Goal: Task Accomplishment & Management: Manage account settings

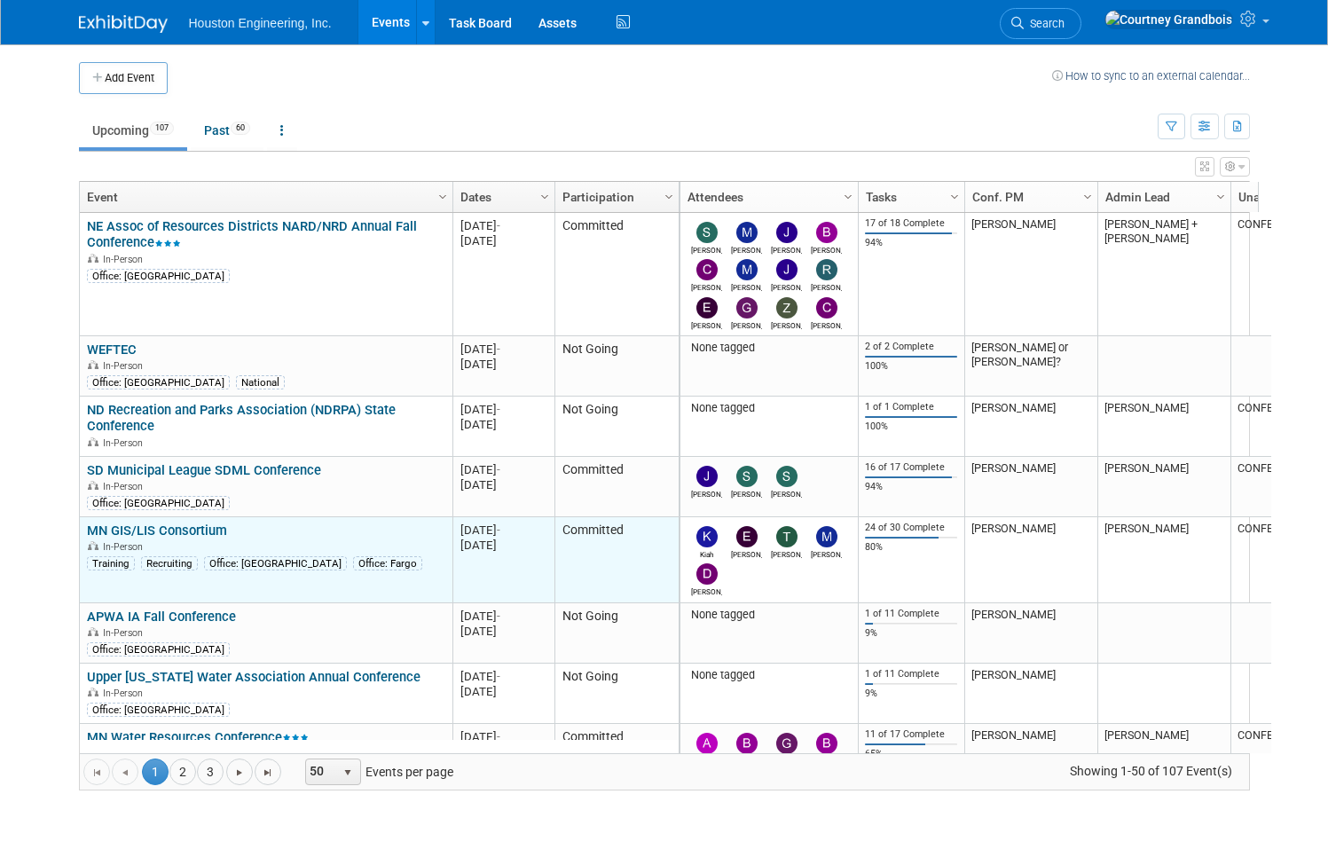
click at [187, 531] on link "MN GIS/LIS Consortium" at bounding box center [157, 530] width 140 height 16
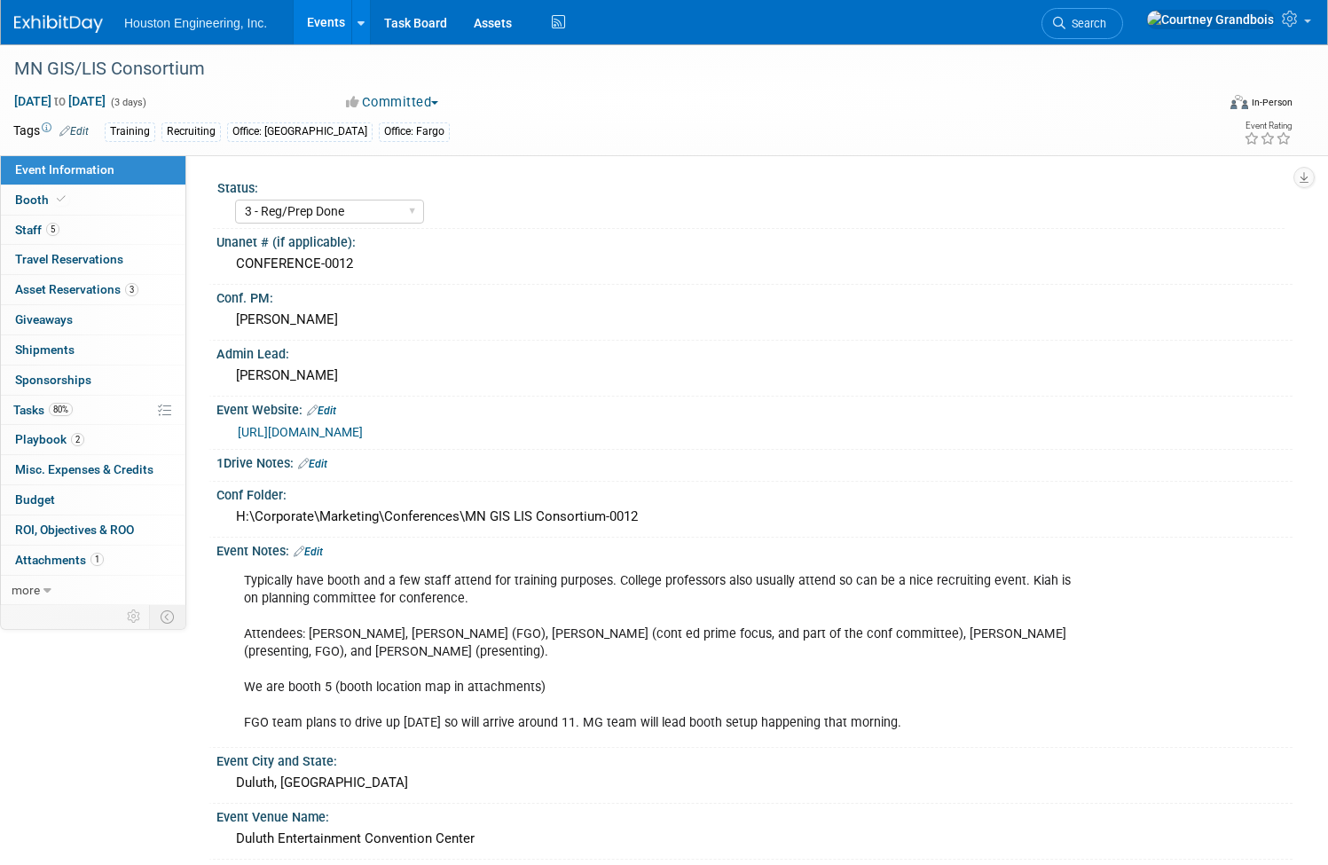
select select "3 - Reg/Prep Done"
select select "Yes"
select select "Geo. Technology"
click at [169, 450] on link "2 Playbook 2" at bounding box center [93, 439] width 184 height 29
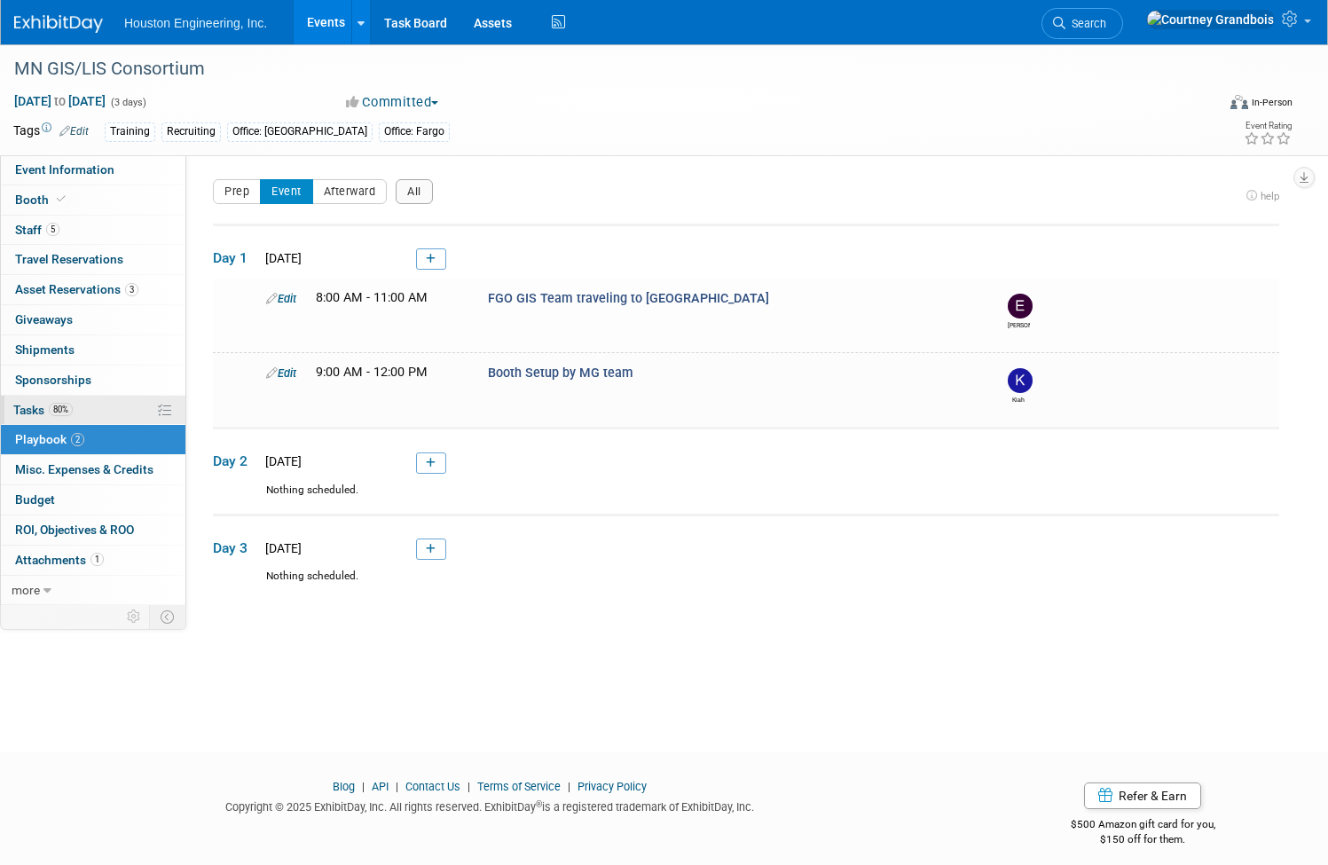
click at [185, 420] on link "80% Tasks 80%" at bounding box center [93, 410] width 184 height 29
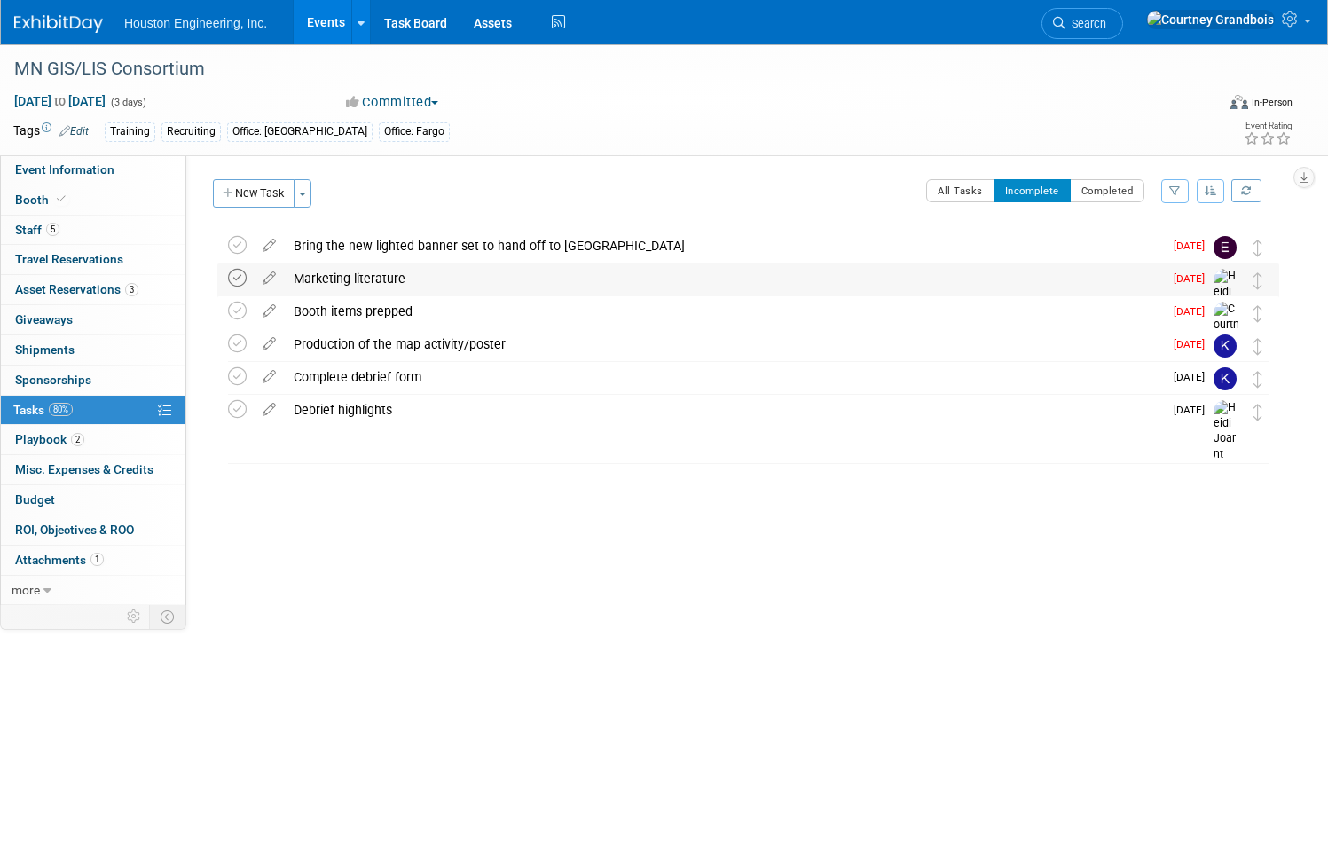
click at [247, 278] on icon at bounding box center [237, 278] width 19 height 19
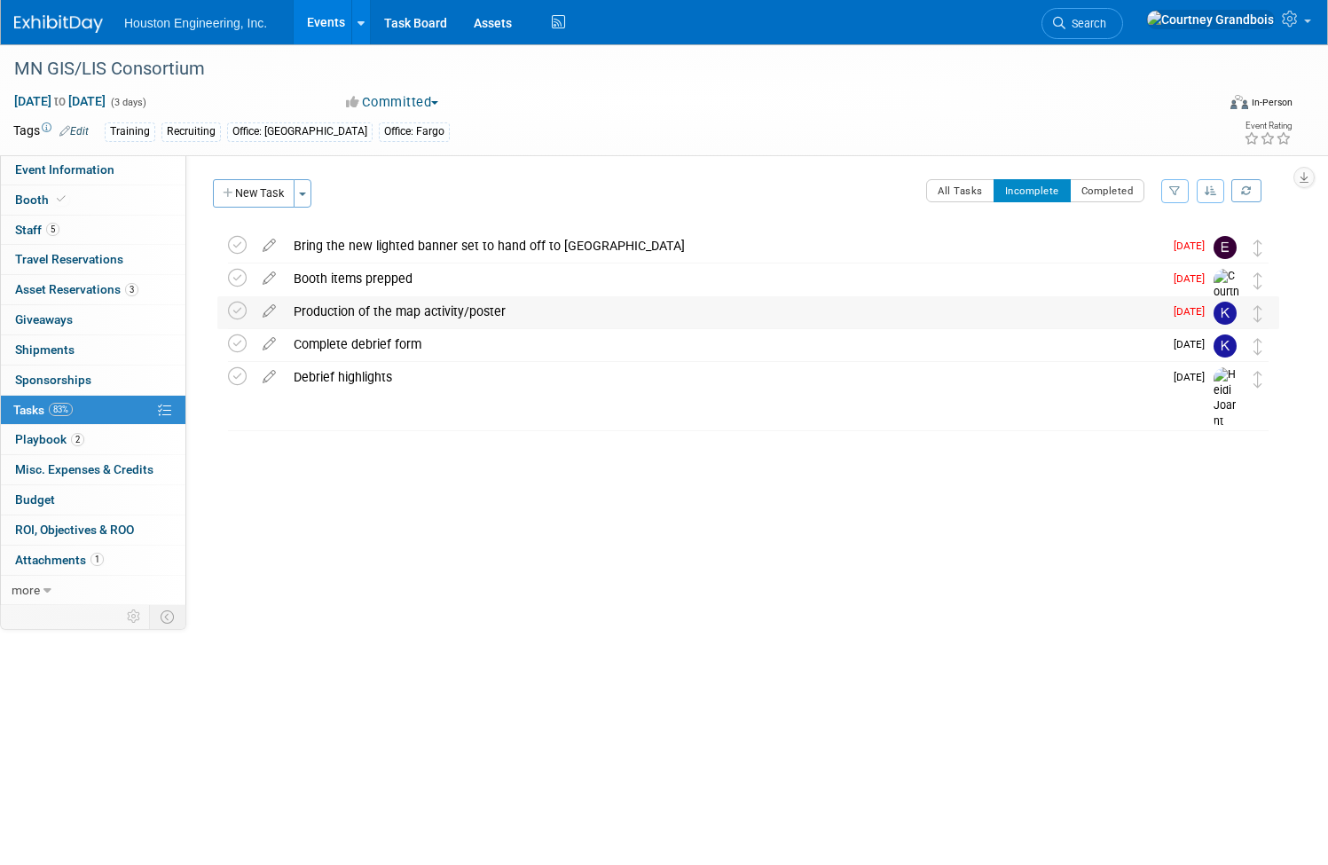
click at [254, 322] on td at bounding box center [241, 312] width 26 height 32
click at [247, 307] on icon at bounding box center [237, 311] width 19 height 19
click at [432, 278] on div "Booth items prepped" at bounding box center [724, 278] width 878 height 30
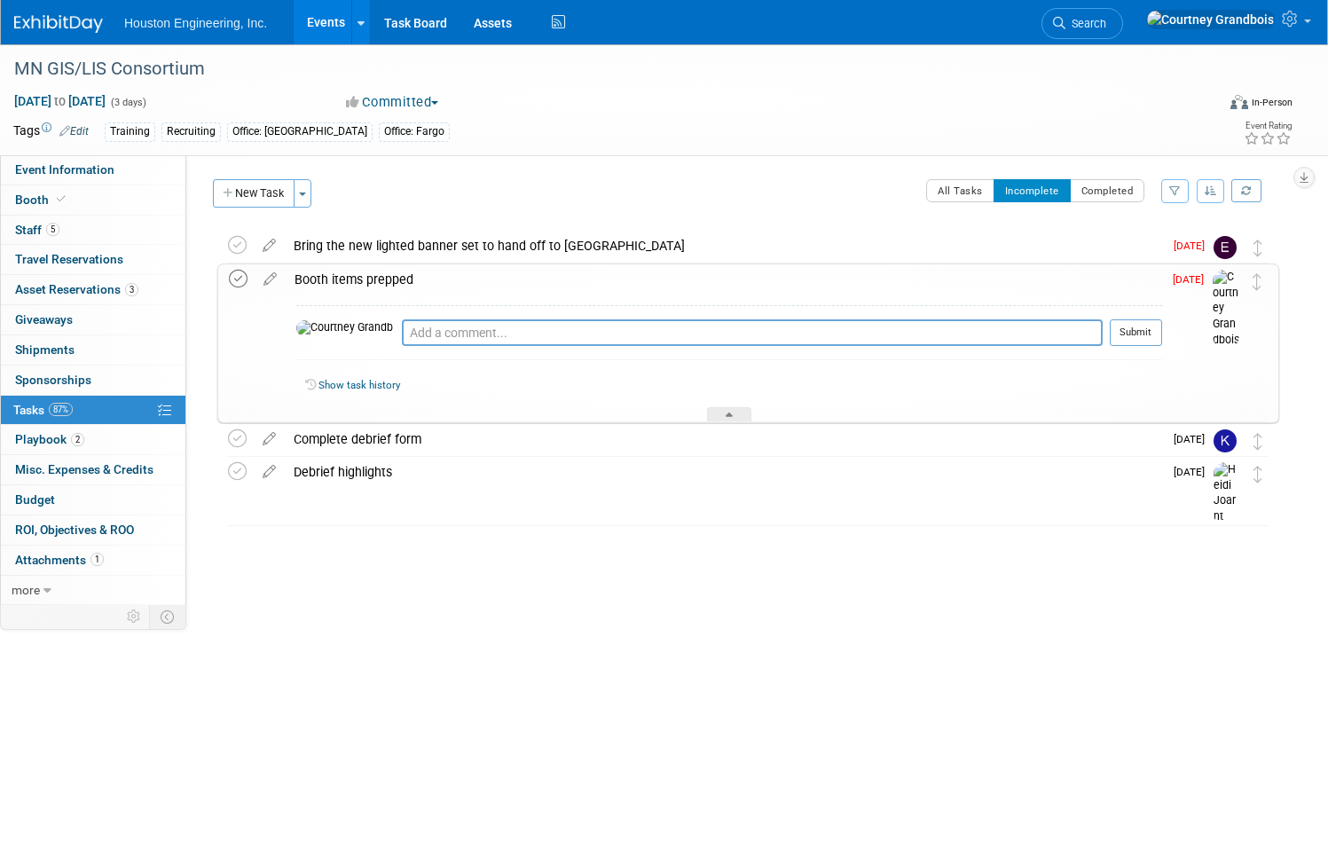
click at [247, 272] on icon at bounding box center [238, 279] width 19 height 19
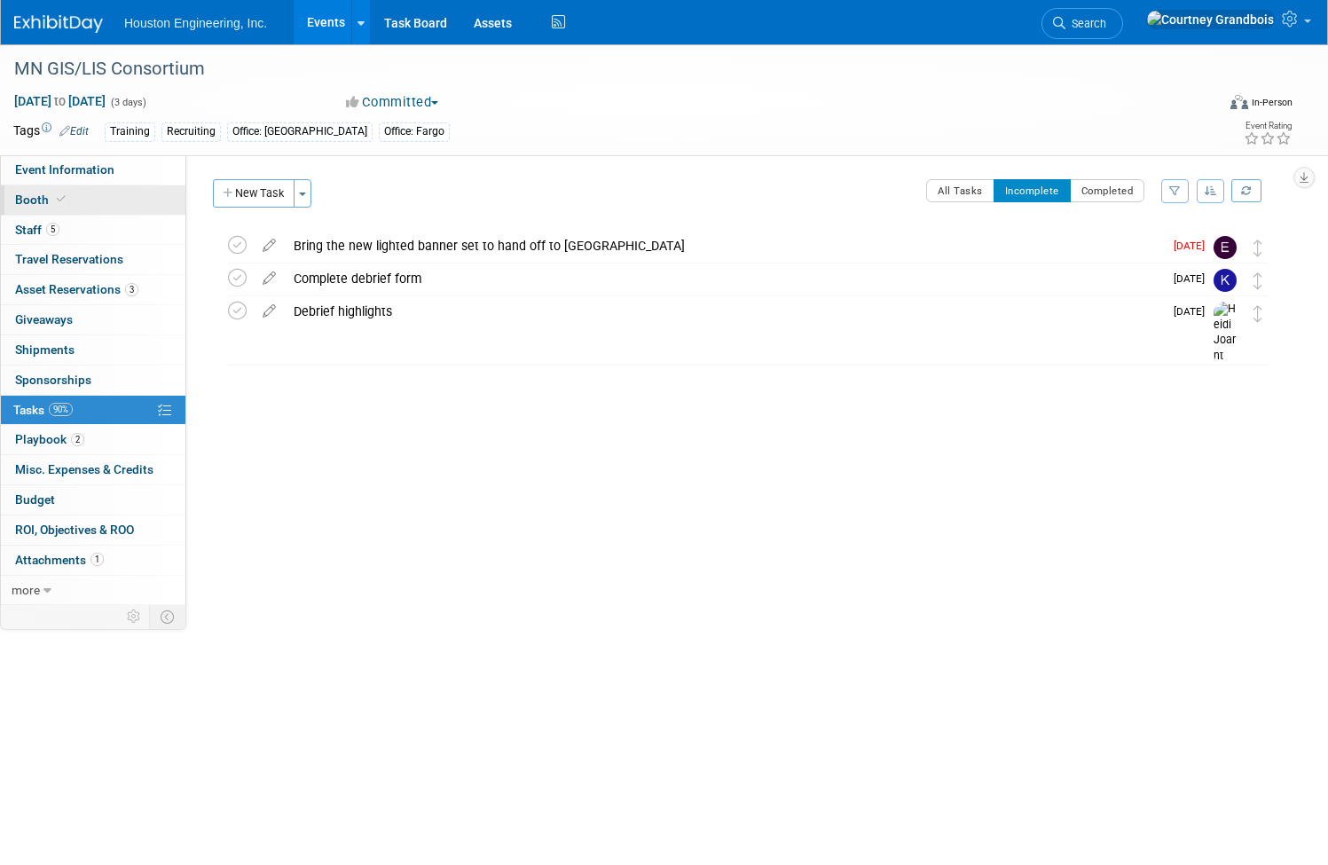
click at [69, 206] on span "Booth" at bounding box center [42, 199] width 54 height 14
select select "Yes"
select select "Maple Grove"
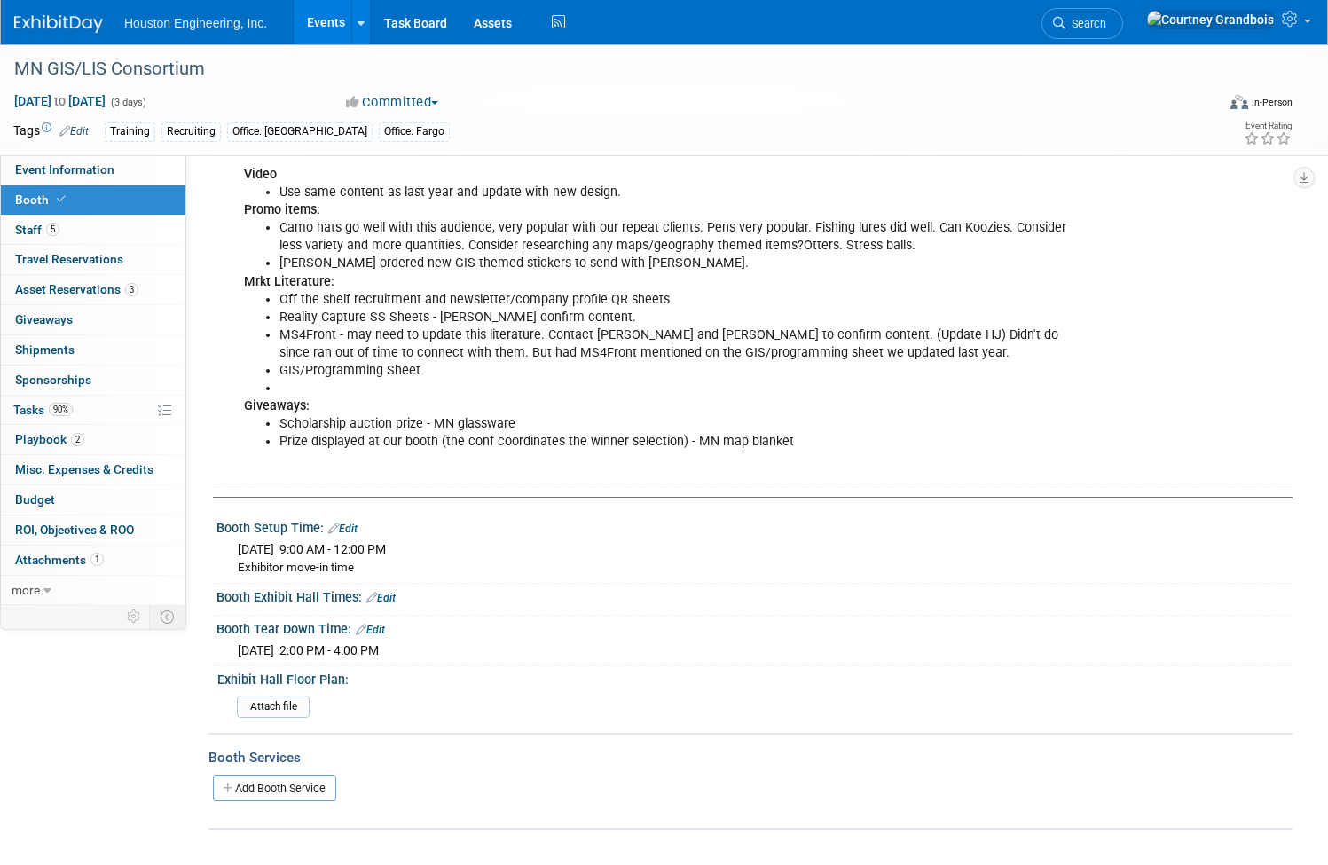
scroll to position [443, 0]
click at [109, 428] on link "2 Playbook 2" at bounding box center [93, 439] width 184 height 29
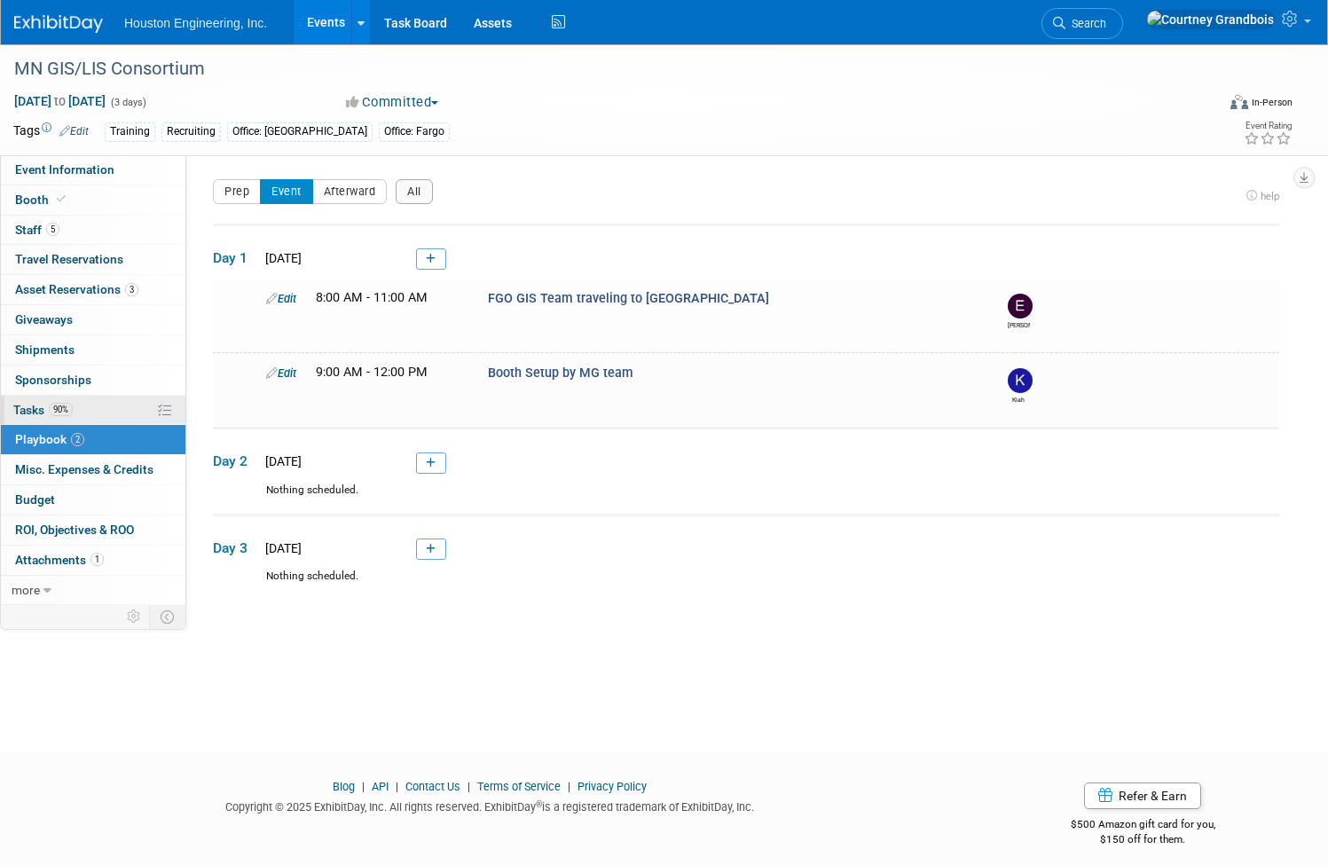
click at [95, 401] on link "90% Tasks 90%" at bounding box center [93, 410] width 184 height 29
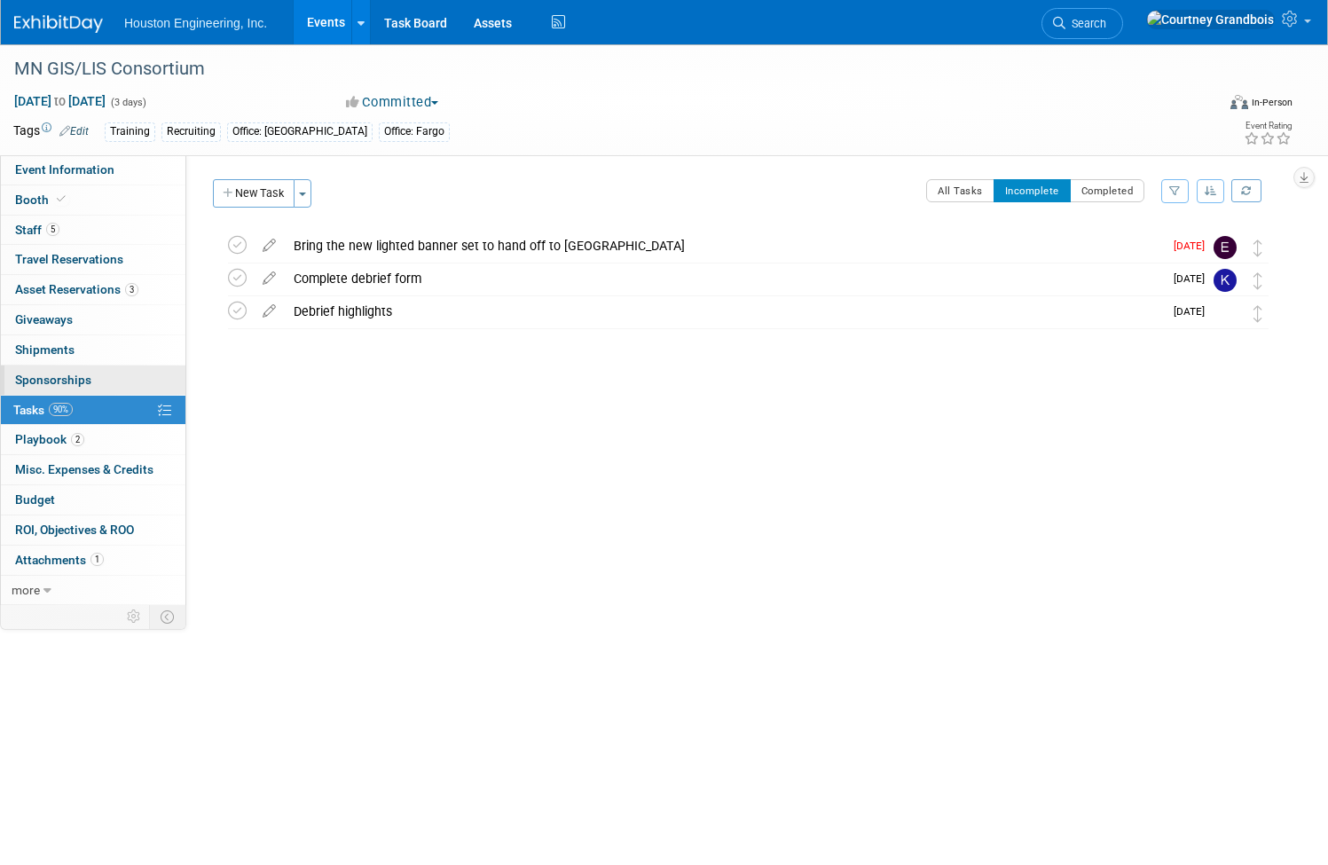
click at [91, 374] on span "Sponsorships 0" at bounding box center [53, 379] width 76 height 14
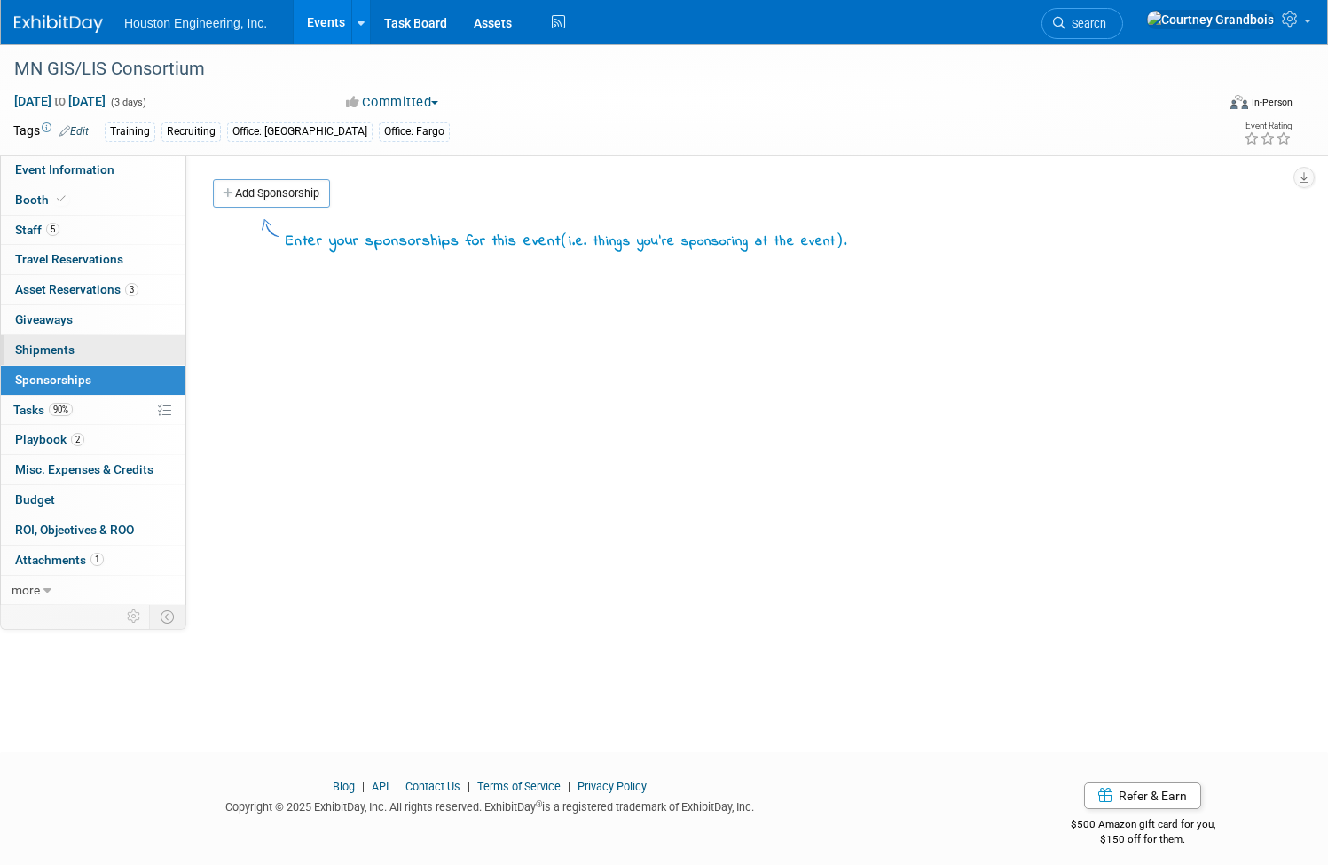
click at [98, 337] on link "0 Shipments 0" at bounding box center [93, 349] width 184 height 29
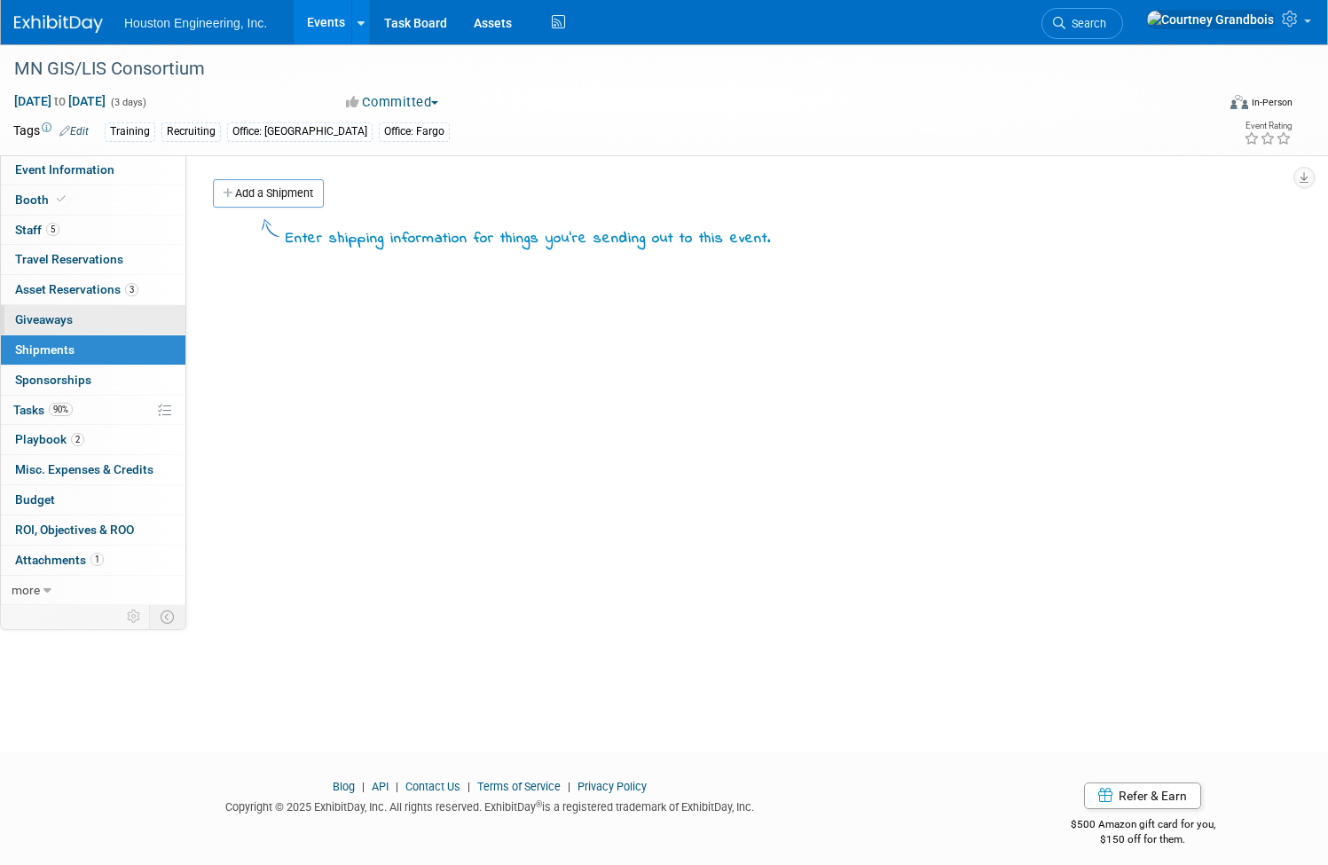
click at [99, 308] on link "0 Giveaways 0" at bounding box center [93, 319] width 184 height 29
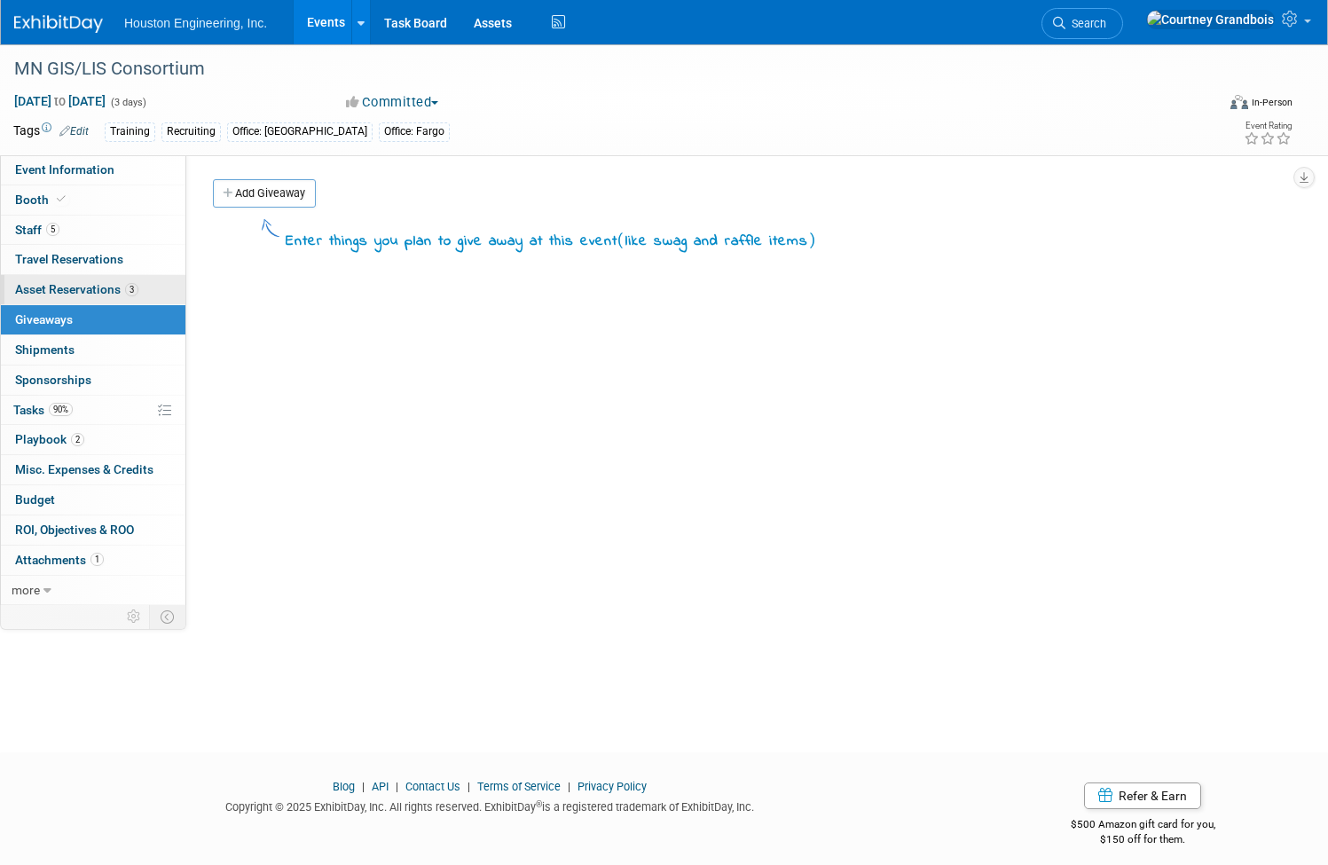
click at [107, 280] on link "3 Asset Reservations 3" at bounding box center [93, 289] width 184 height 29
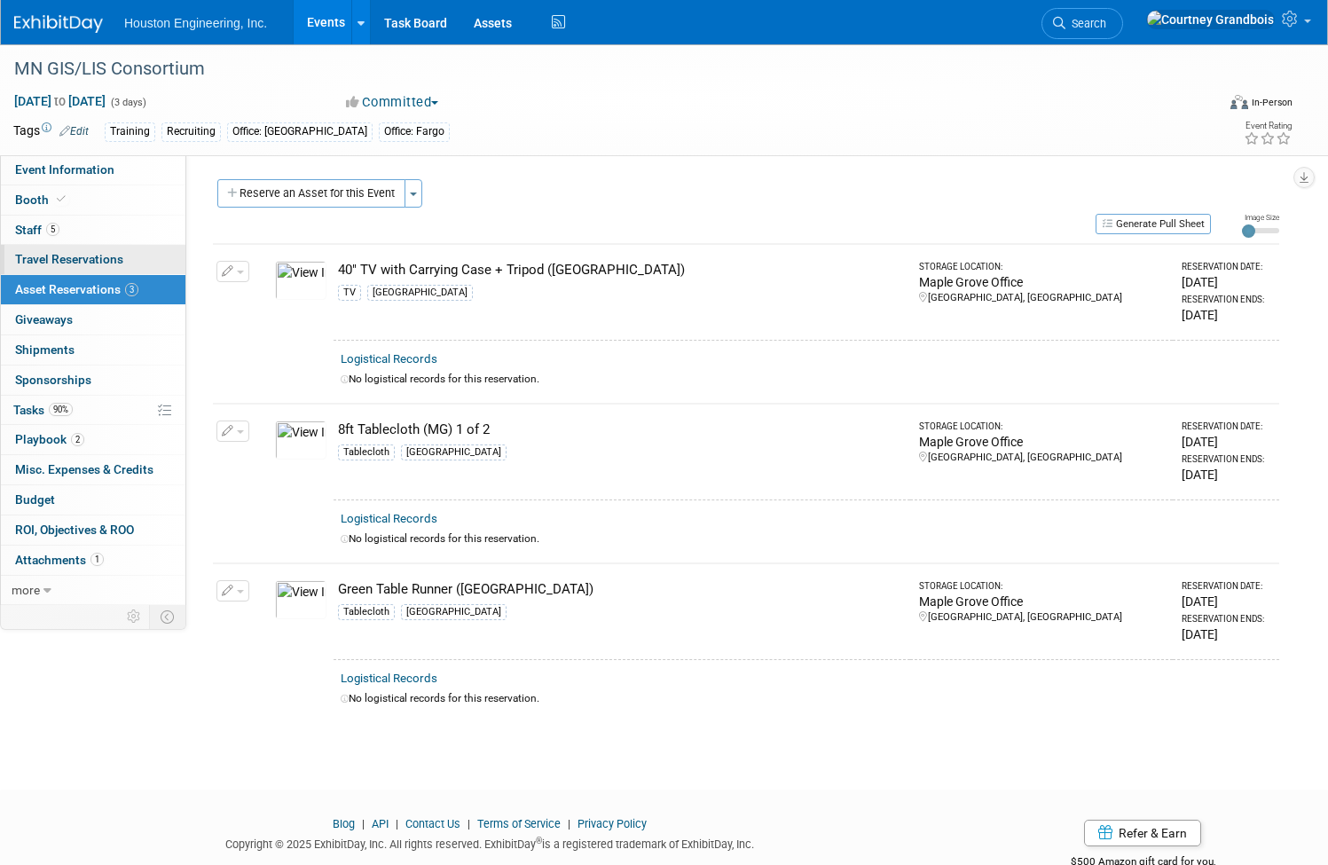
click at [111, 251] on link "0 Travel Reservations 0" at bounding box center [93, 259] width 184 height 29
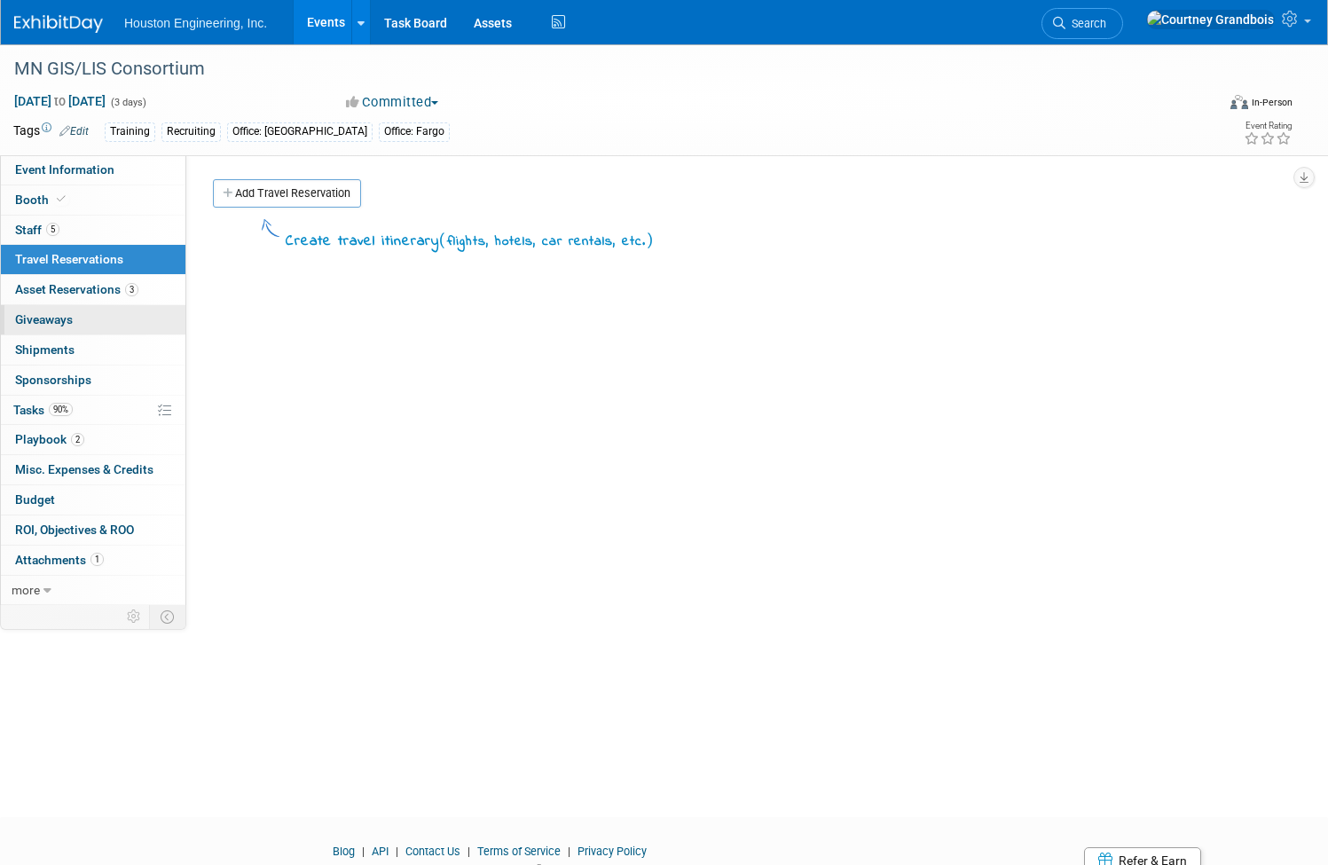
click at [149, 328] on link "0 Giveaways 0" at bounding box center [93, 319] width 184 height 29
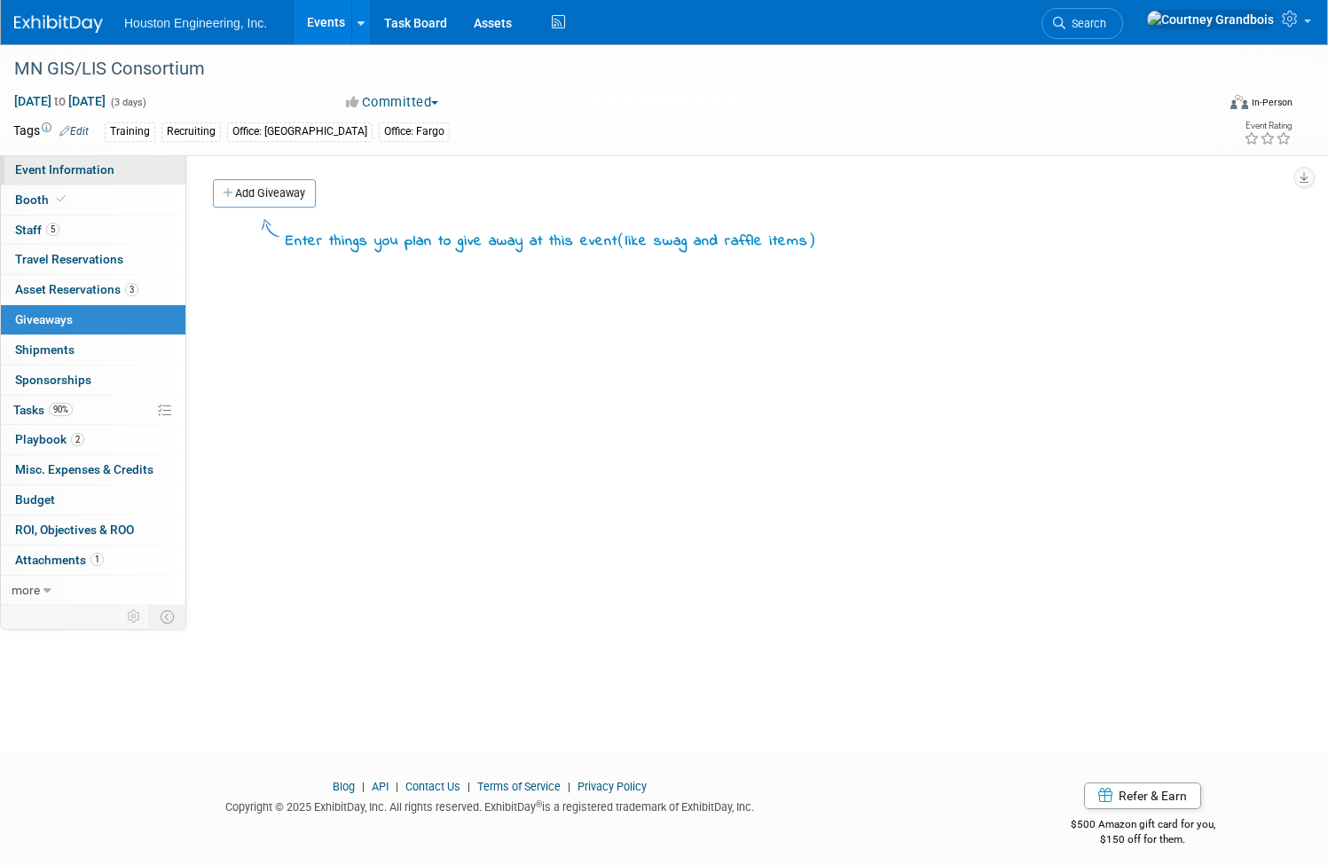
click at [114, 163] on span "Event Information" at bounding box center [64, 169] width 99 height 14
select select "3 - Reg/Prep Done"
select select "Yes"
select select "Geo. Technology"
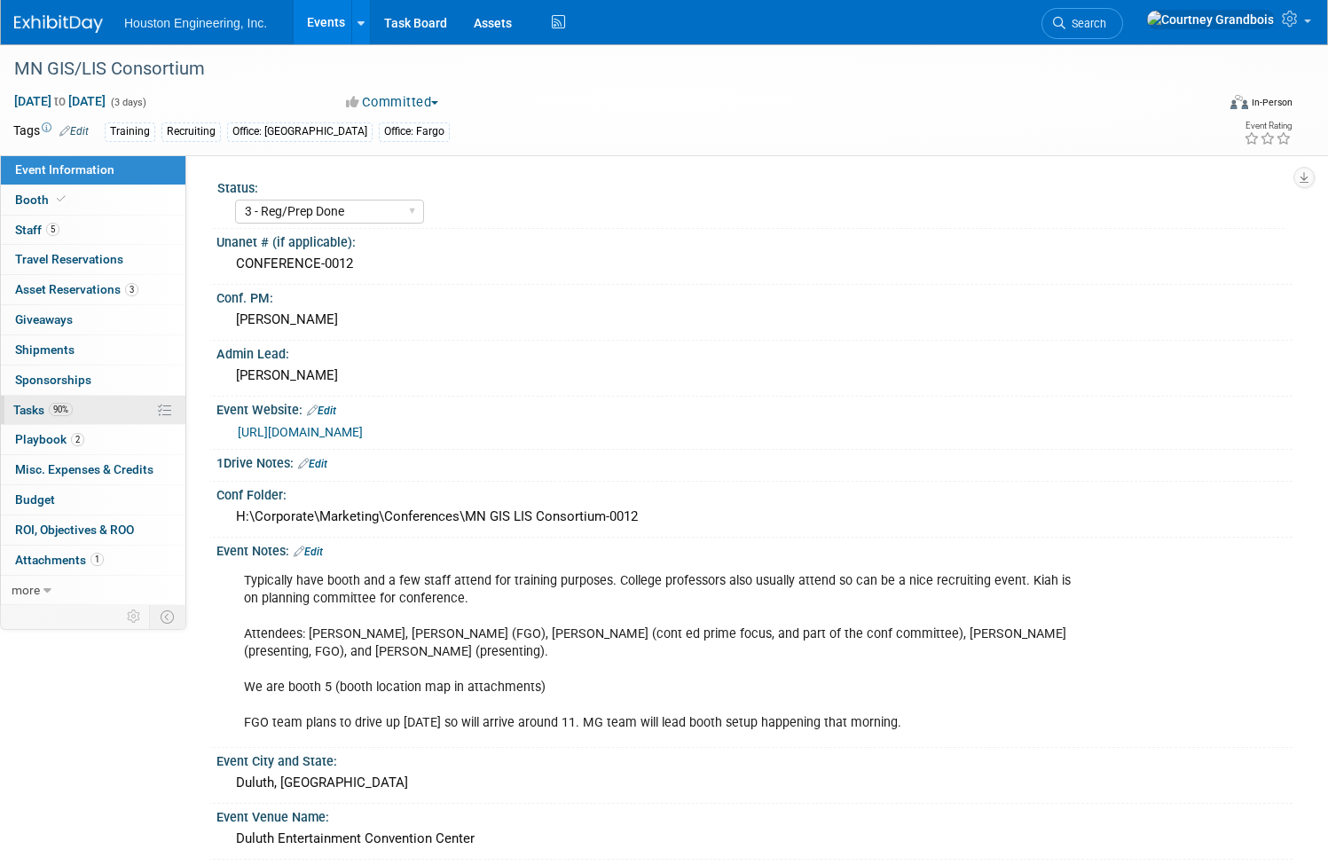
click at [73, 407] on span "90%" at bounding box center [61, 409] width 24 height 13
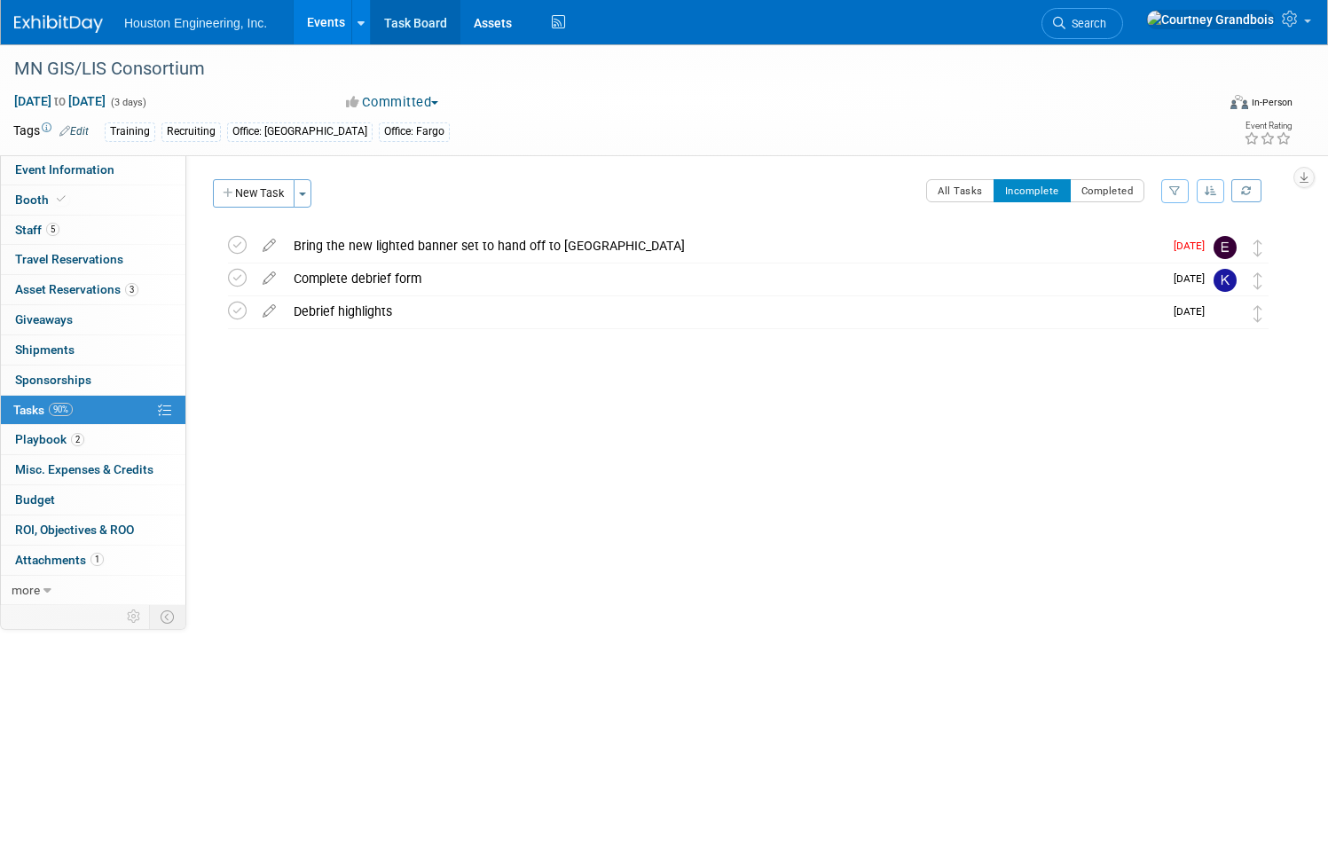
click at [435, 12] on link "Task Board" at bounding box center [416, 22] width 90 height 44
